Goal: Transaction & Acquisition: Purchase product/service

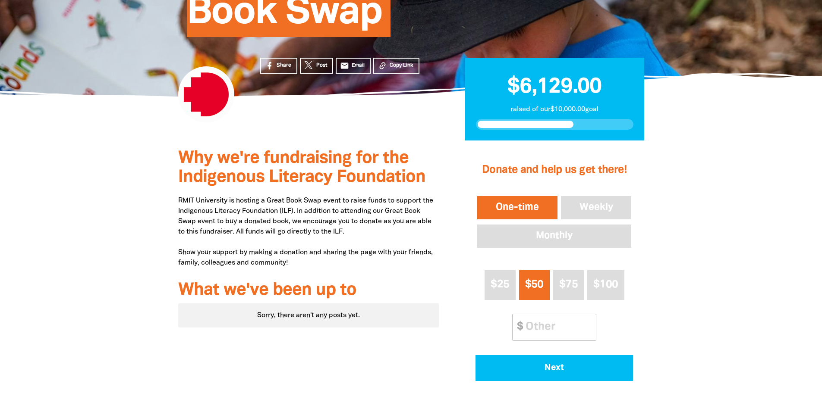
scroll to position [173, 0]
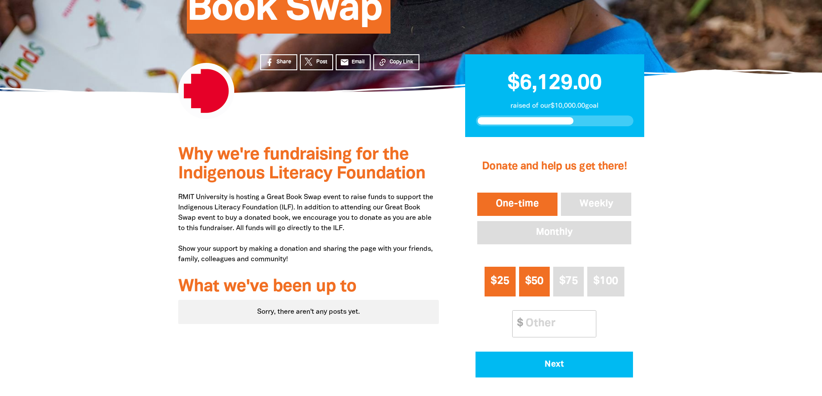
click at [504, 286] on span "$25" at bounding box center [499, 282] width 19 height 10
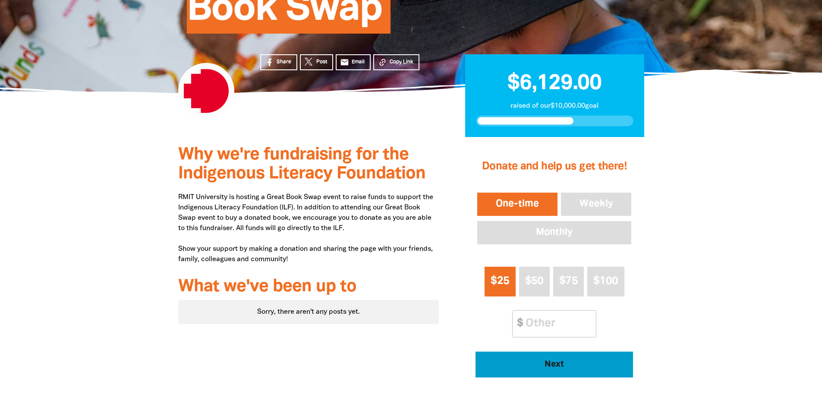
click at [560, 369] on span "Next" at bounding box center [554, 365] width 134 height 9
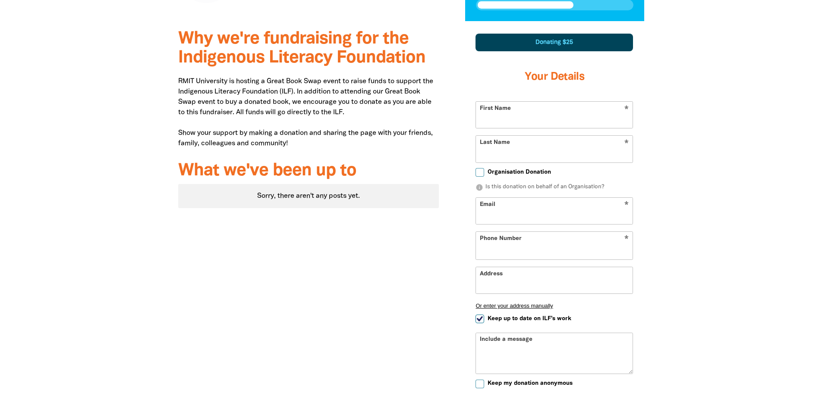
select select "AU"
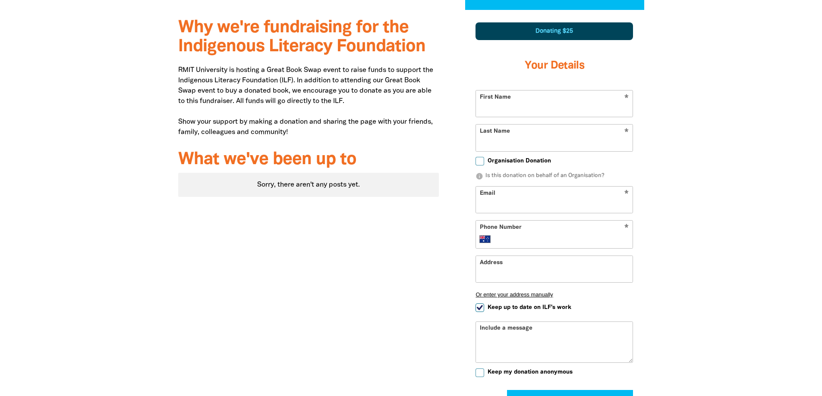
click at [545, 102] on input "First Name" at bounding box center [554, 104] width 157 height 26
type input "[PERSON_NAME]"
type input "ldv@iinet.net.au"
type input "0422 602 140"
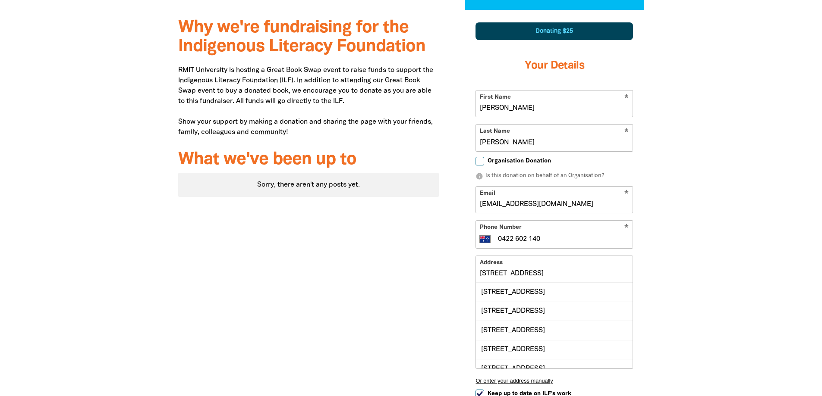
drag, startPoint x: 558, startPoint y: 206, endPoint x: 469, endPoint y: 194, distance: 89.6
click at [469, 194] on div "Donating $25 Your Details * First Name Lenny * Last Name de Vries Organisation …" at bounding box center [554, 263] width 179 height 502
click at [454, 242] on div "1 2 3 Donating $25 Your Details * First Name Lenny * Last Name de Vries Organis…" at bounding box center [554, 284] width 205 height 548
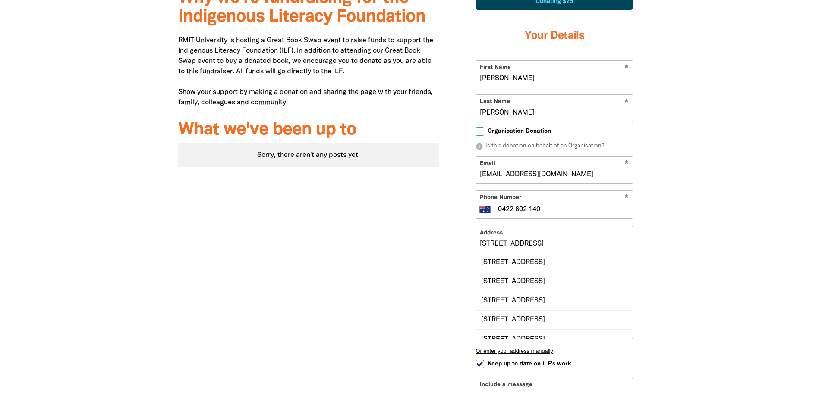
scroll to position [386, 0]
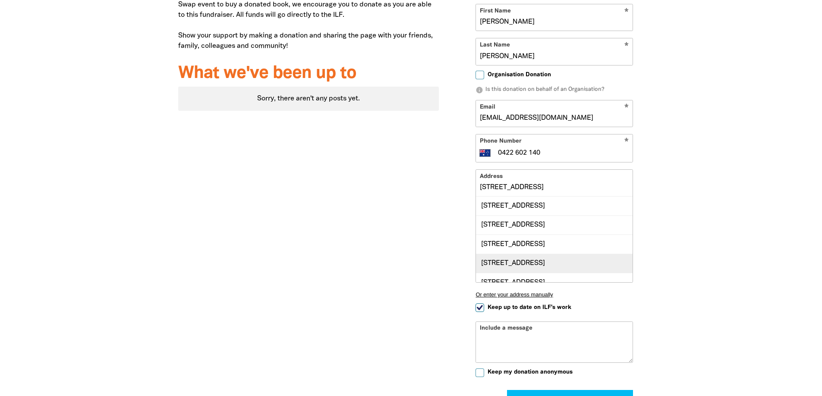
click at [531, 270] on div "80 Carlisle Street, ST KILDA VIC 3182" at bounding box center [554, 263] width 157 height 19
type input "80 Carlisle Street, ST KILDA VIC 3182"
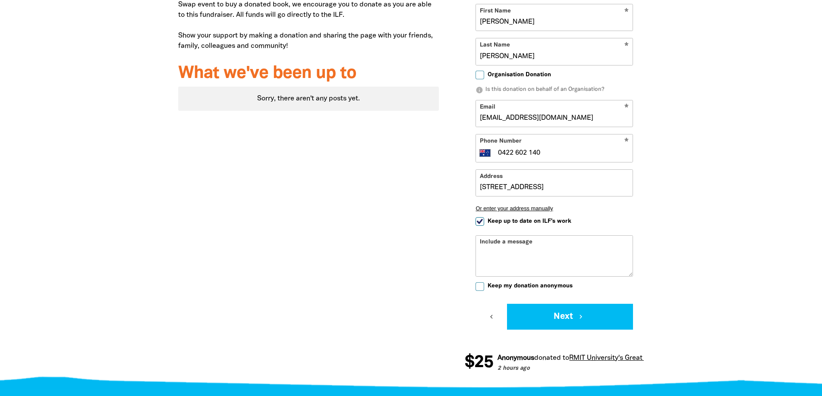
drag, startPoint x: 531, startPoint y: 121, endPoint x: 440, endPoint y: 111, distance: 91.9
click at [440, 111] on div "Why we're fundraising for the Indigenous Literacy Foundation RMIT University is…" at bounding box center [411, 155] width 518 height 462
type input "lenny.de.vries@rmit.edu.au"
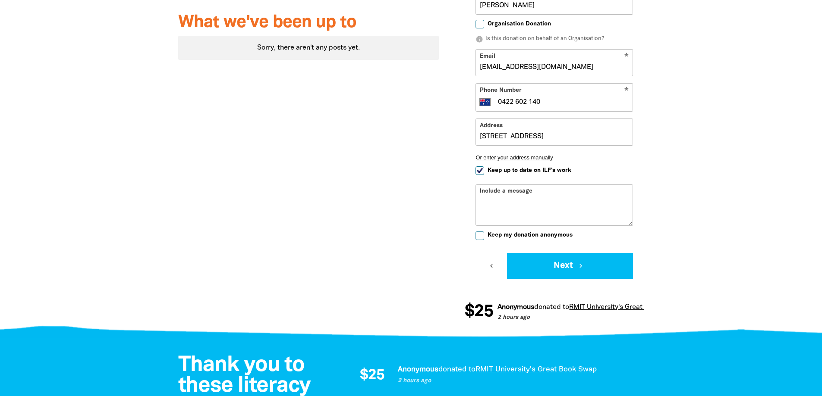
scroll to position [429, 0]
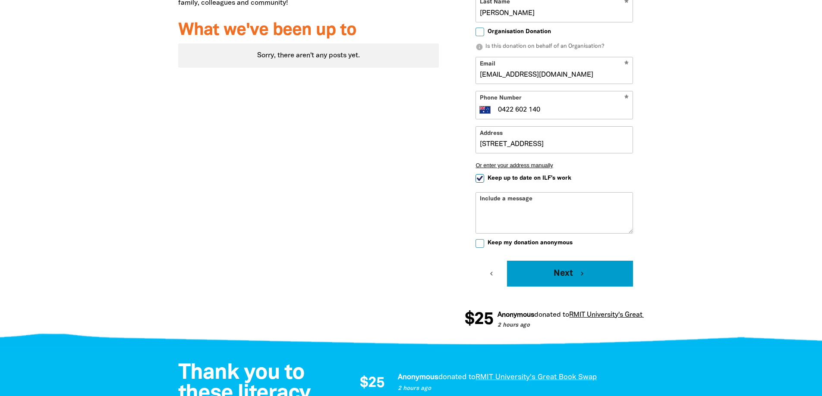
click at [553, 275] on button "Next chevron_right" at bounding box center [570, 274] width 126 height 26
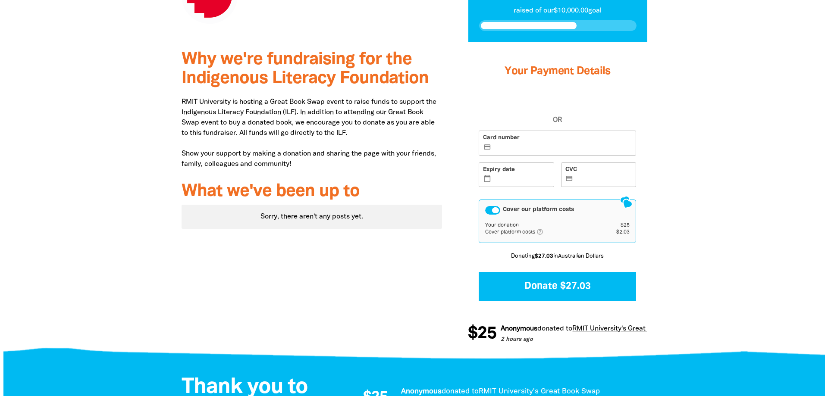
scroll to position [247, 0]
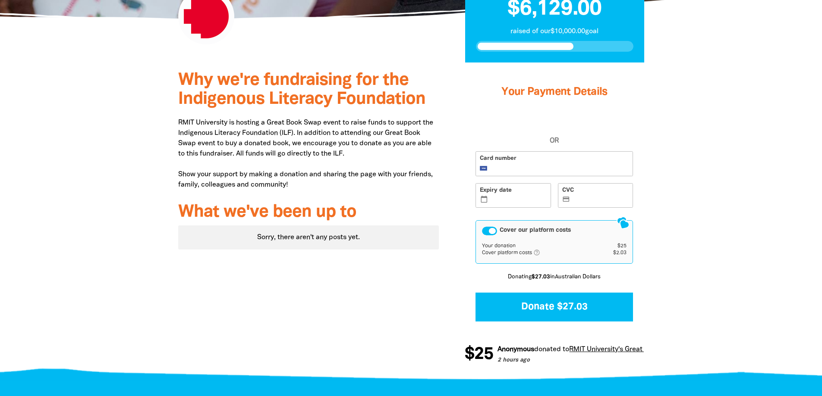
click at [500, 195] on label "Expiry date calendar_today" at bounding box center [512, 195] width 75 height 25
click at [500, 196] on input "Expiry date calendar_today" at bounding box center [518, 196] width 57 height 0
click at [607, 192] on label "CVC credit_card" at bounding box center [595, 195] width 75 height 25
click at [607, 196] on input "CVC credit_card" at bounding box center [600, 196] width 57 height 0
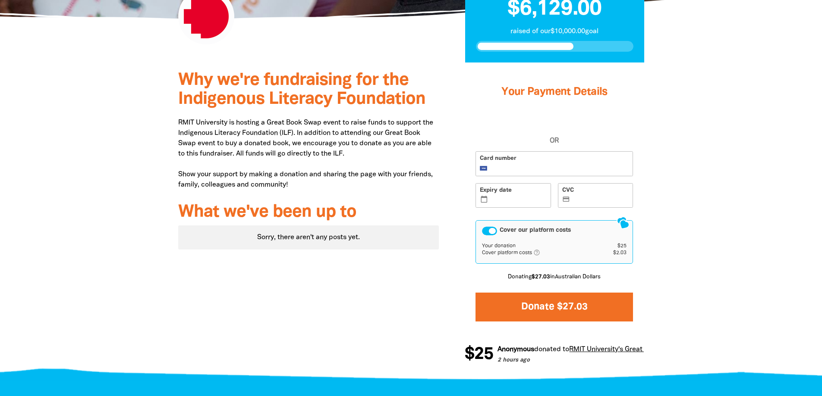
click at [548, 303] on button "Donate $27.03" at bounding box center [553, 307] width 157 height 29
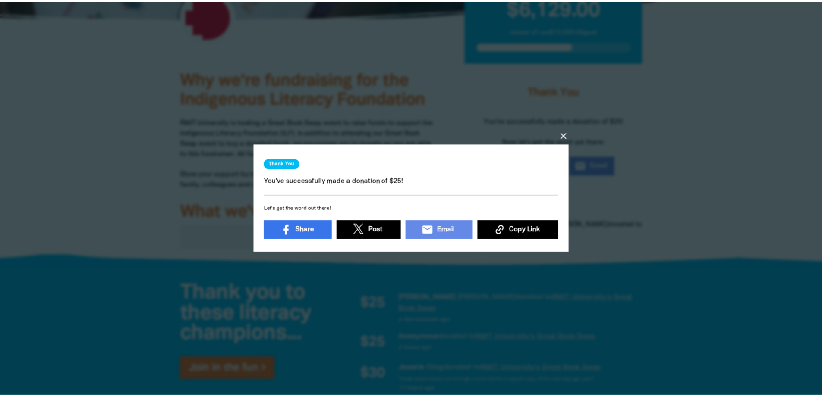
scroll to position [0, 0]
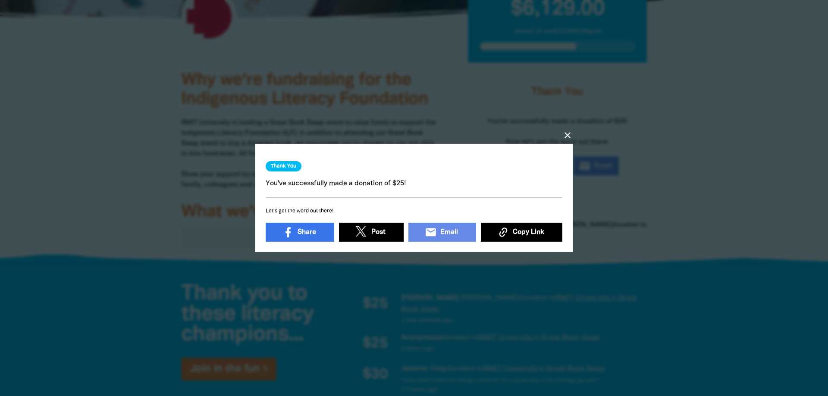
click at [566, 133] on icon "close" at bounding box center [568, 135] width 10 height 10
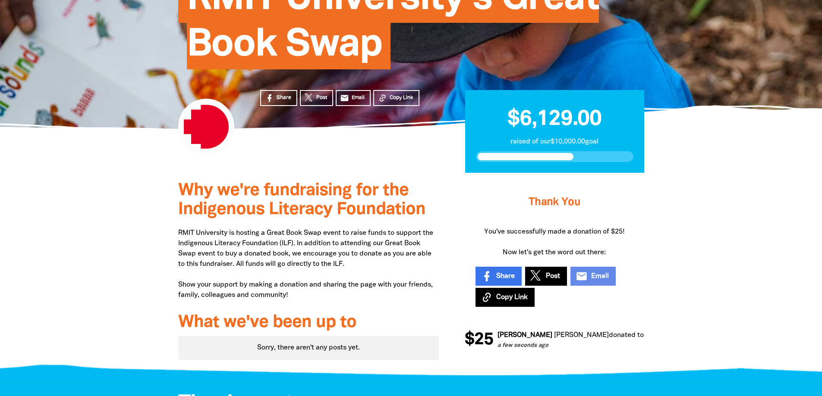
scroll to position [129, 0]
